Goal: Task Accomplishment & Management: Use online tool/utility

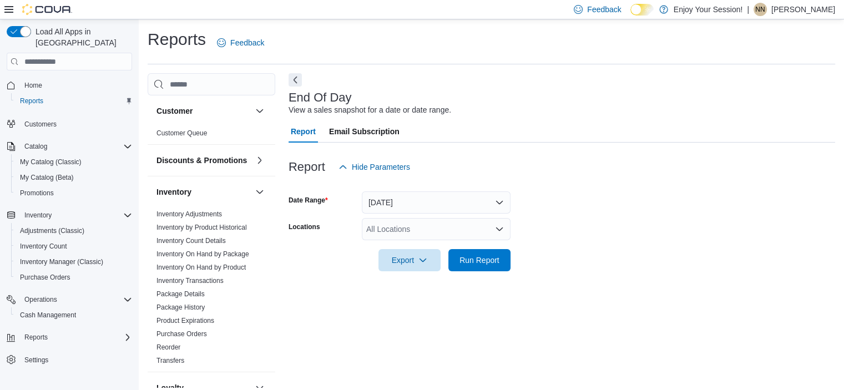
scroll to position [7, 0]
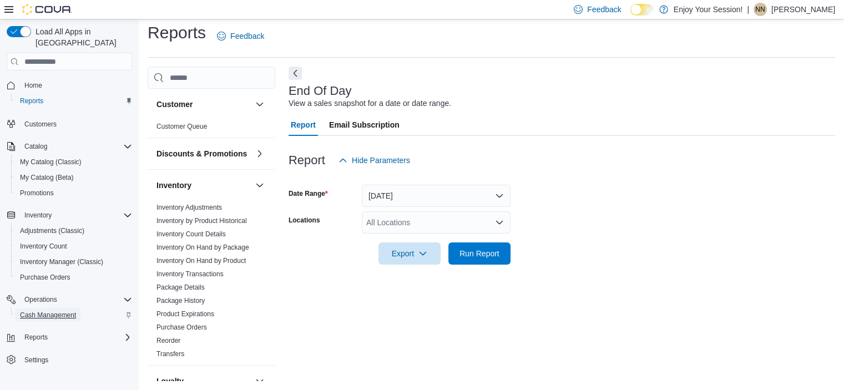
click at [58, 310] on span "Cash Management" at bounding box center [48, 314] width 56 height 13
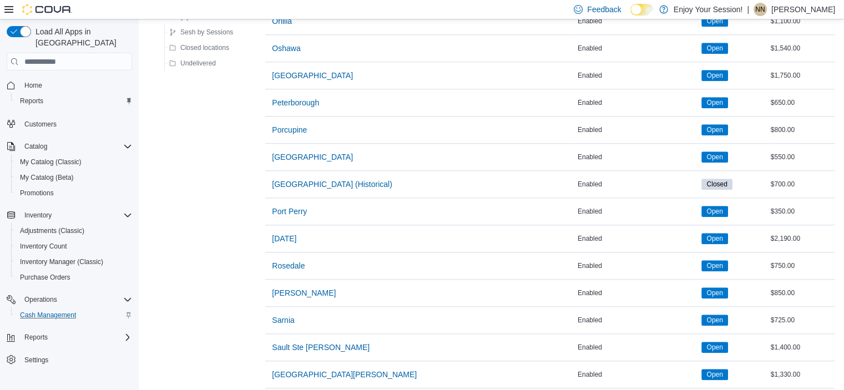
scroll to position [1063, 0]
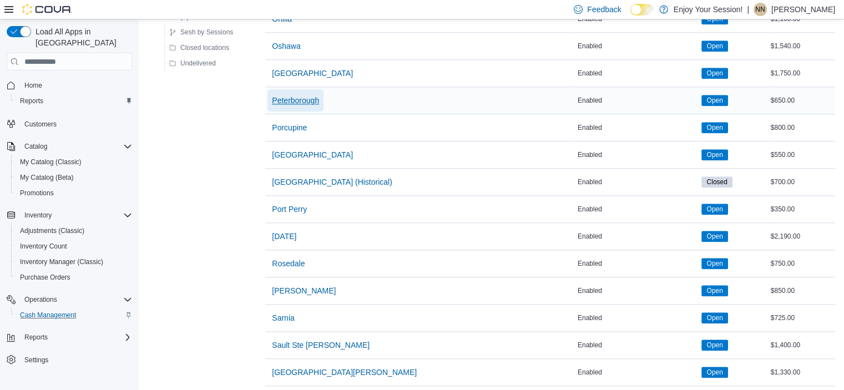
click at [278, 95] on span "Peterborough" at bounding box center [295, 100] width 47 height 11
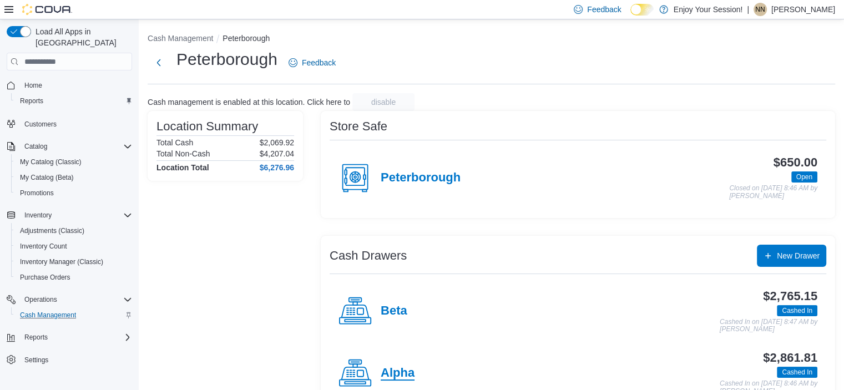
click at [408, 372] on h4 "Alpha" at bounding box center [397, 373] width 34 height 14
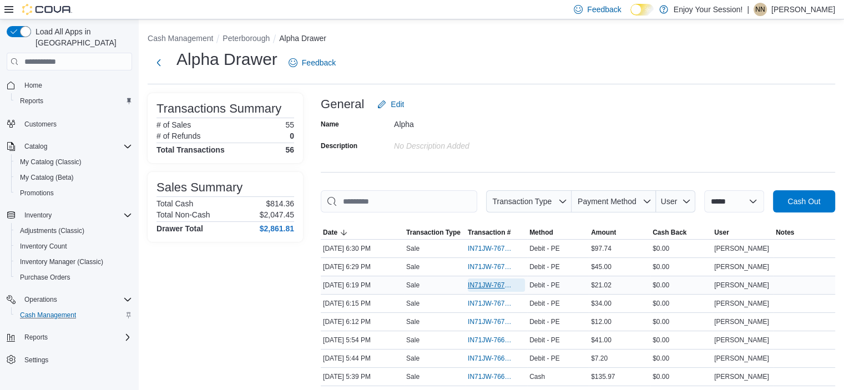
click at [490, 288] on span "IN71JW-7670140" at bounding box center [491, 285] width 46 height 9
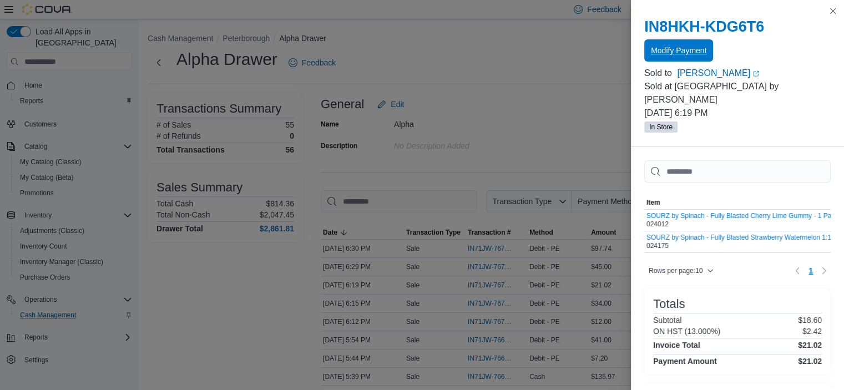
click at [672, 55] on span "Modify Payment" at bounding box center [678, 50] width 55 height 11
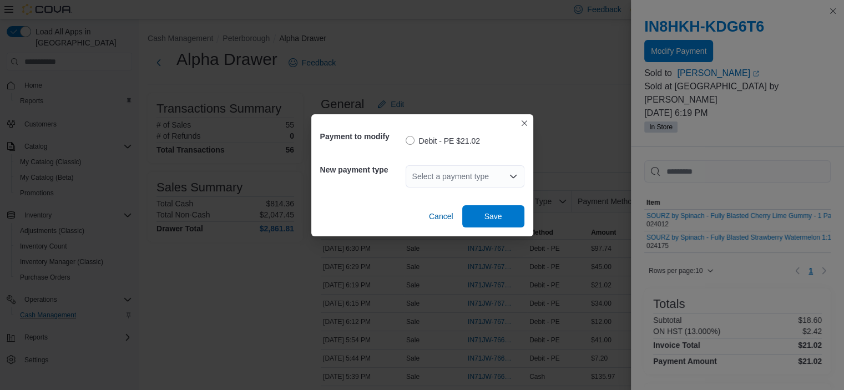
click at [468, 175] on div "Select a payment type" at bounding box center [464, 176] width 119 height 22
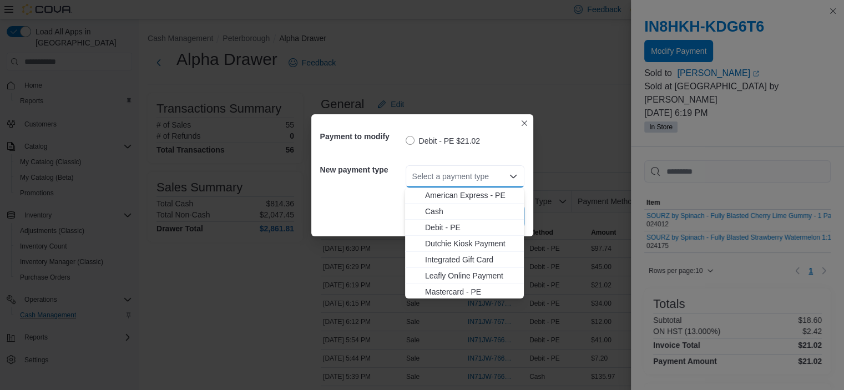
scroll to position [33, 0]
click at [451, 291] on span "Visa - PE" at bounding box center [471, 290] width 92 height 11
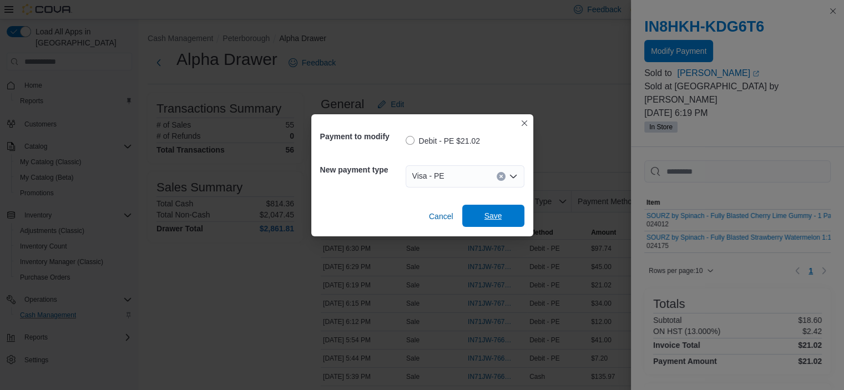
click at [496, 221] on span "Save" at bounding box center [493, 216] width 49 height 22
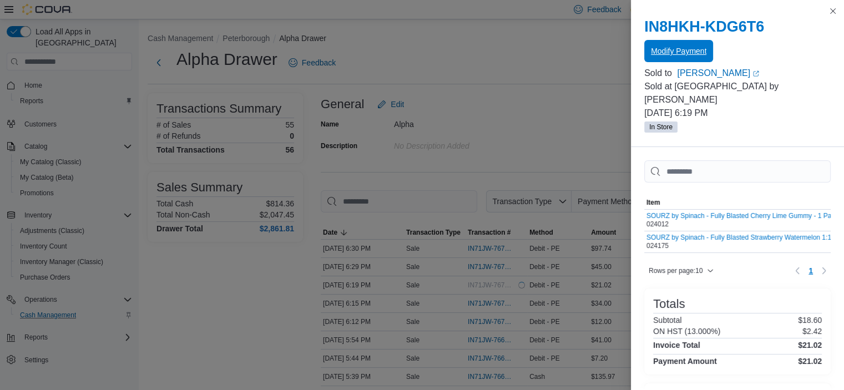
scroll to position [0, 0]
